Goal: Task Accomplishment & Management: Use online tool/utility

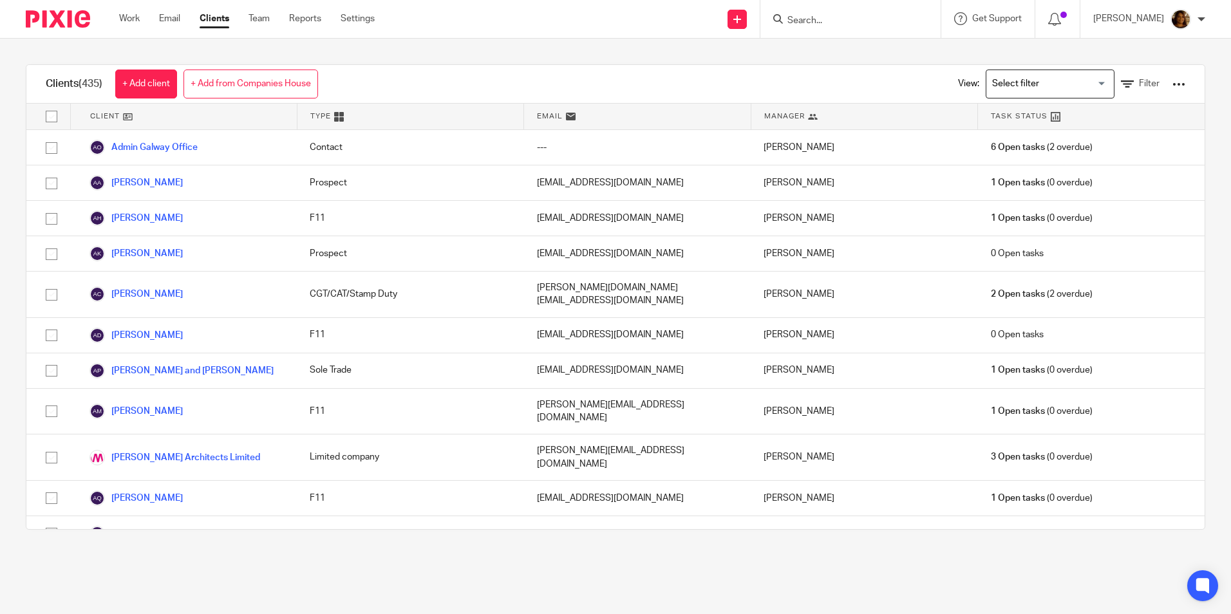
click at [607, 28] on div at bounding box center [850, 19] width 180 height 38
click at [607, 24] on input "Search" at bounding box center [844, 21] width 116 height 12
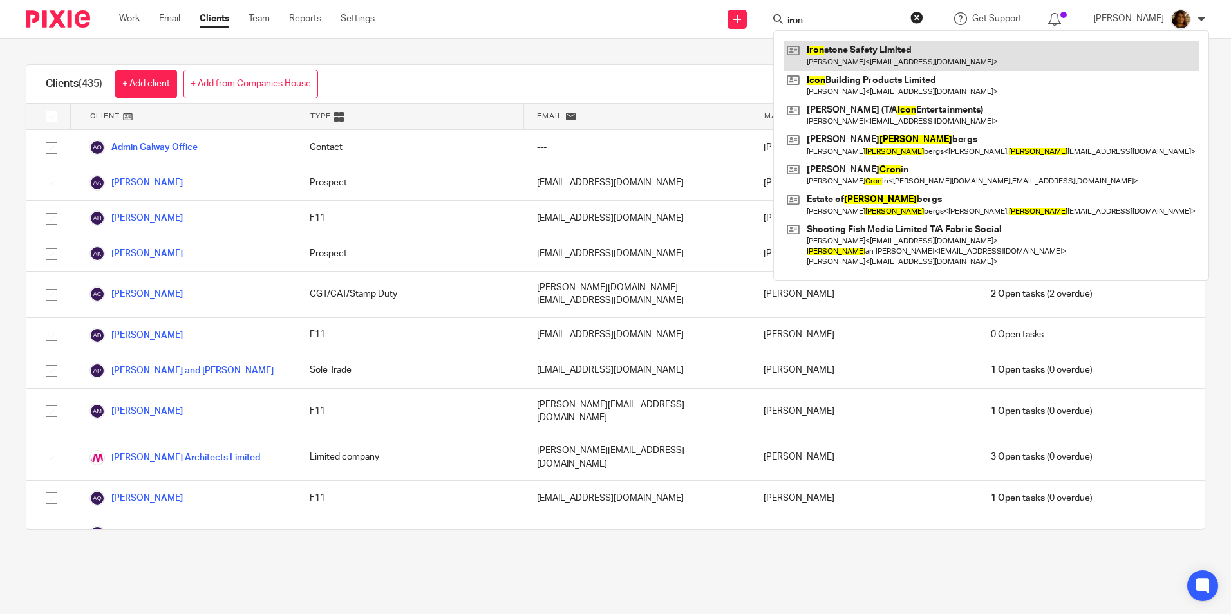
type input "iron"
click at [607, 53] on link at bounding box center [990, 56] width 415 height 30
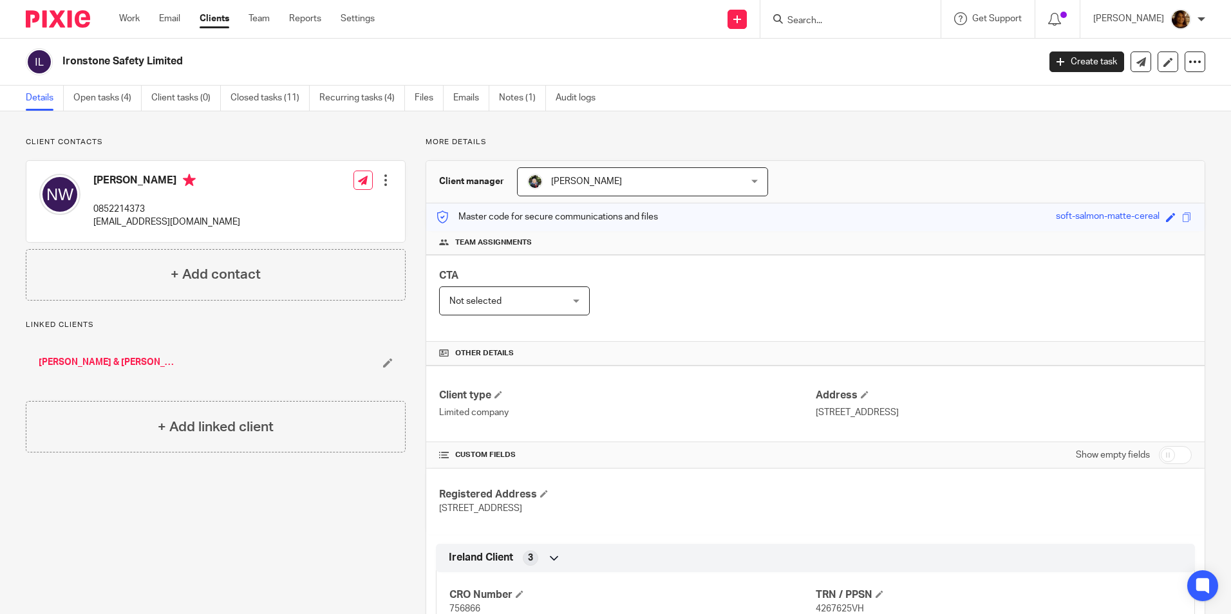
drag, startPoint x: 203, startPoint y: 53, endPoint x: 62, endPoint y: 65, distance: 140.8
click at [62, 65] on div "Ironstone Safety Limited" at bounding box center [528, 61] width 1004 height 27
copy h2 "Ironstone Safety Limited"
click at [129, 19] on link "Work" at bounding box center [129, 18] width 21 height 13
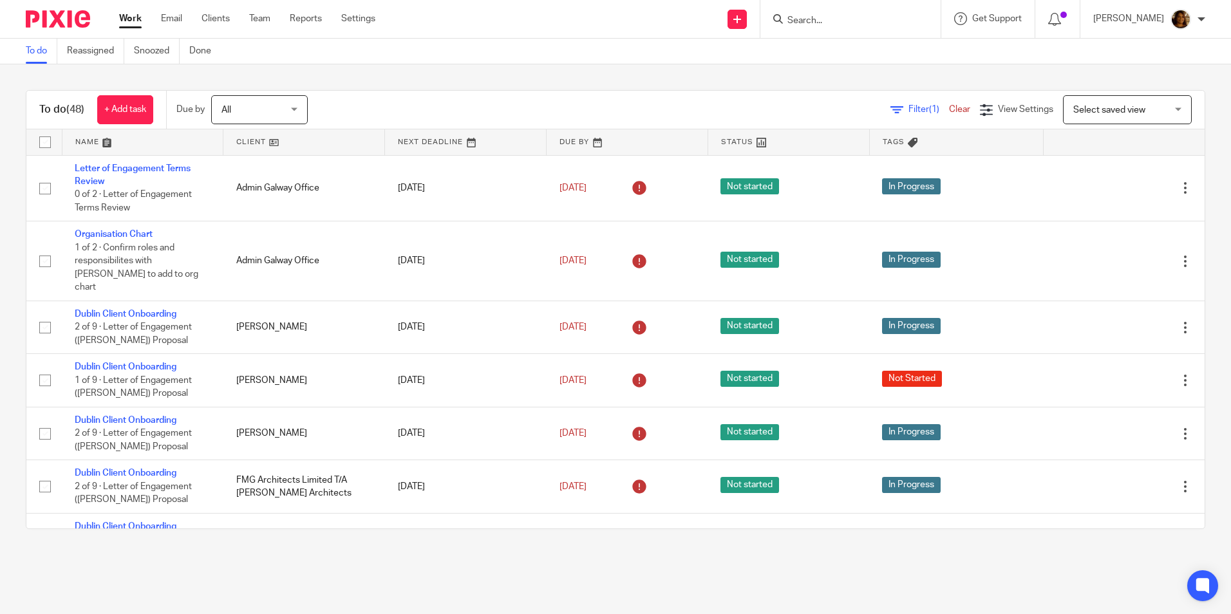
click at [97, 147] on link at bounding box center [142, 142] width 161 height 26
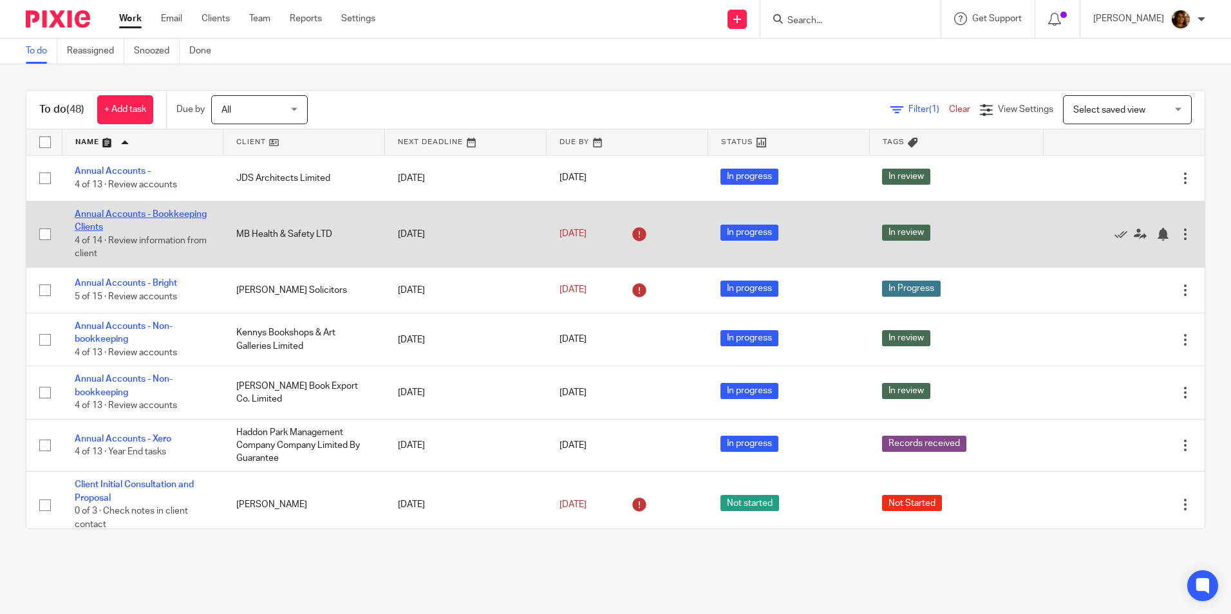
click at [115, 215] on link "Annual Accounts - Bookkeeping Clients" at bounding box center [141, 221] width 132 height 22
